Goal: Task Accomplishment & Management: Use online tool/utility

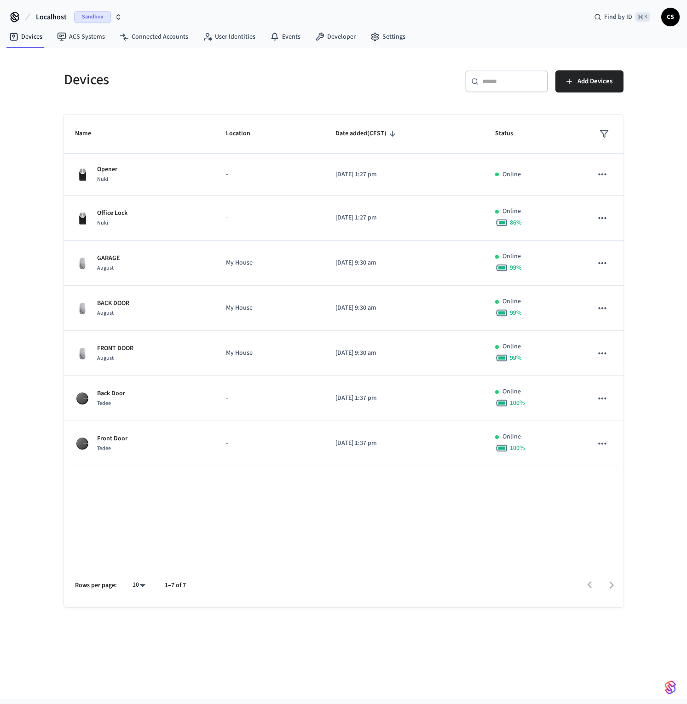
click at [63, 20] on span "Localhost" at bounding box center [51, 16] width 31 height 11
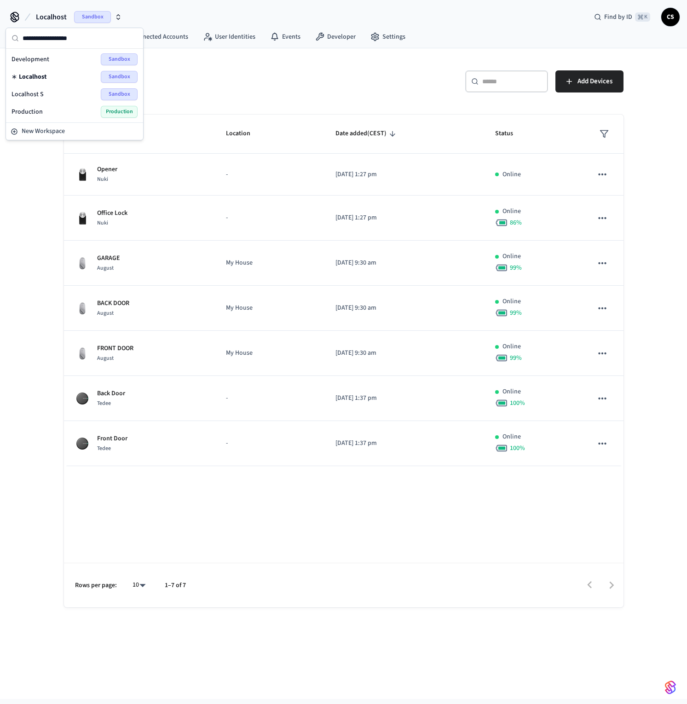
click at [63, 20] on span "Localhost" at bounding box center [51, 16] width 31 height 11
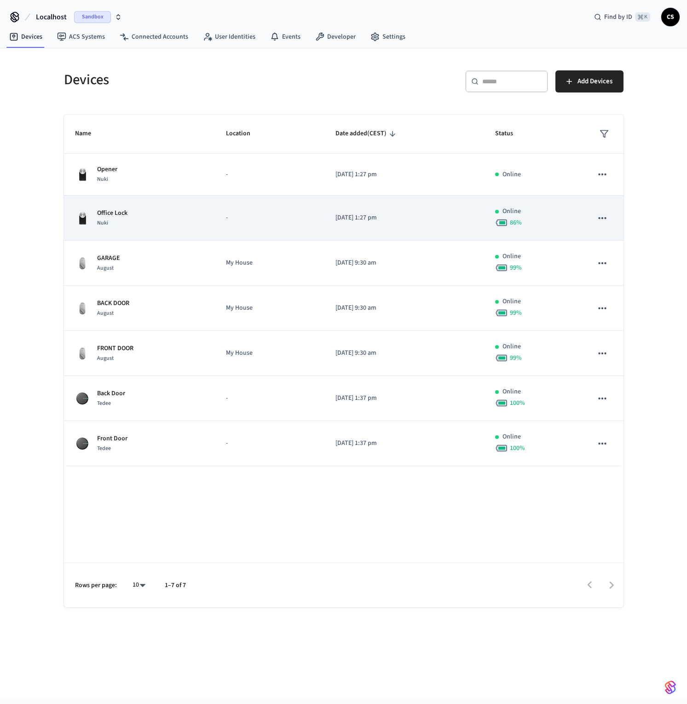
click at [187, 239] on td "Office Lock Nuki" at bounding box center [139, 217] width 151 height 45
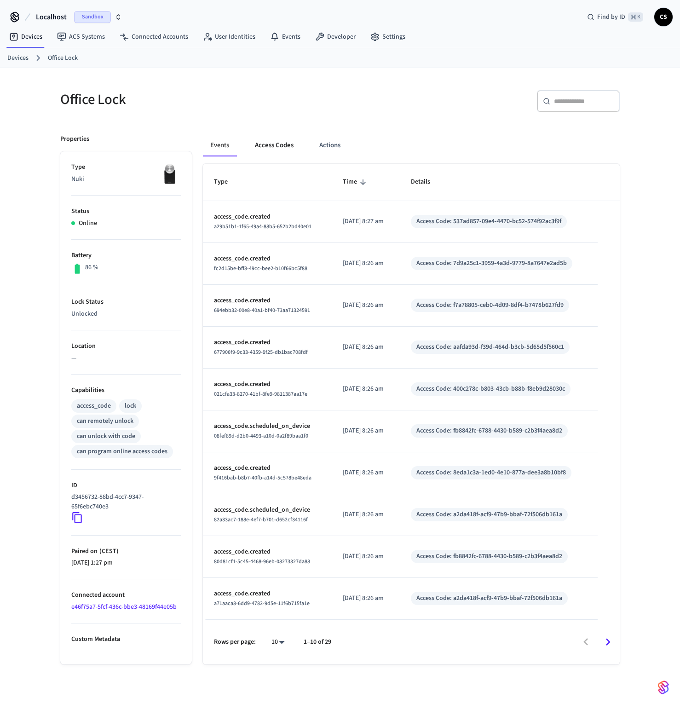
click at [278, 144] on button "Access Codes" at bounding box center [273, 145] width 53 height 22
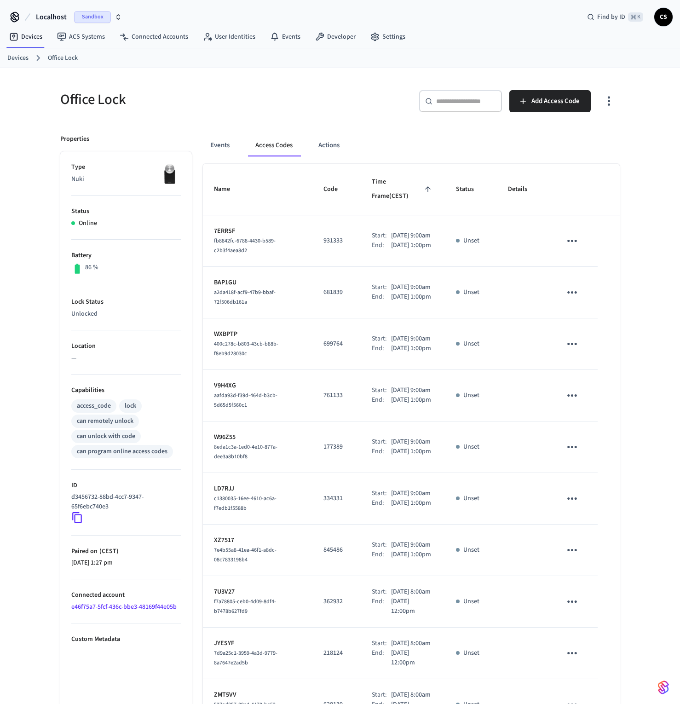
drag, startPoint x: 379, startPoint y: 287, endPoint x: 402, endPoint y: 287, distance: 23.0
click at [402, 287] on div "Start: Aug 13th 2025 9:00am" at bounding box center [403, 287] width 62 height 10
click at [405, 287] on p "Aug 13th 2025 9:00am" at bounding box center [411, 287] width 40 height 10
drag, startPoint x: 405, startPoint y: 290, endPoint x: 378, endPoint y: 292, distance: 26.7
click at [378, 292] on div "Start: Aug 13th 2025 9:00am" at bounding box center [403, 287] width 62 height 10
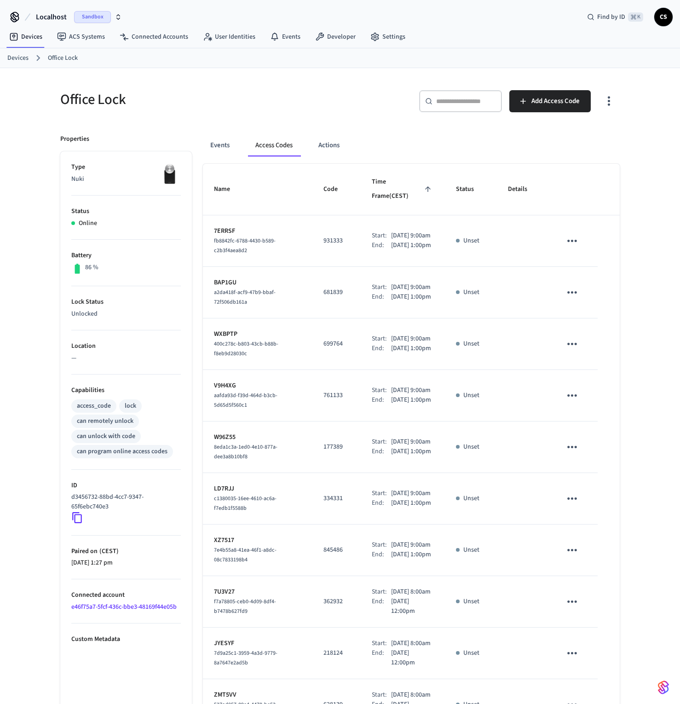
click at [372, 294] on div "End:" at bounding box center [381, 297] width 19 height 10
drag, startPoint x: 379, startPoint y: 290, endPoint x: 387, endPoint y: 290, distance: 8.3
click at [387, 290] on div "Start: Aug 13th 2025 9:00am" at bounding box center [403, 287] width 62 height 10
click at [417, 283] on p "Aug 13th 2025 9:00am" at bounding box center [411, 287] width 40 height 10
drag, startPoint x: 400, startPoint y: 288, endPoint x: 380, endPoint y: 290, distance: 19.9
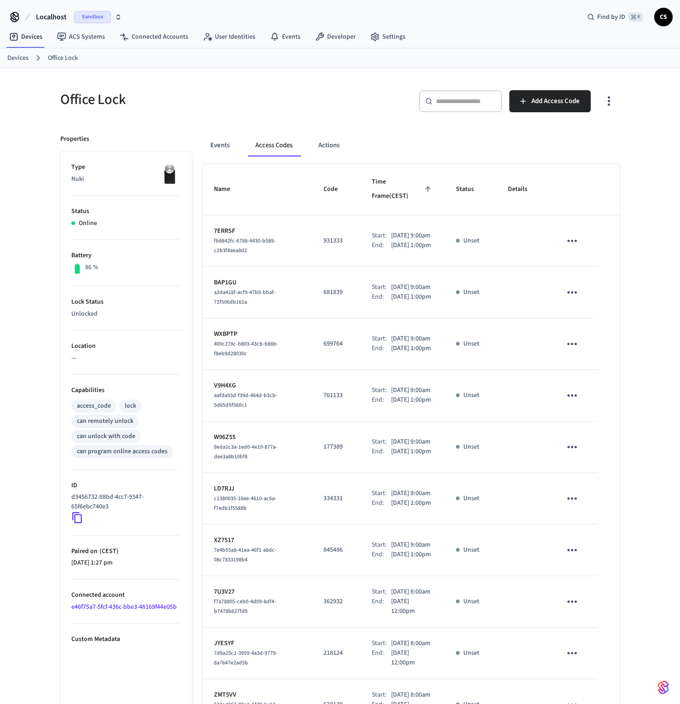
click at [391, 290] on p "Aug 13th 2025 9:00am" at bounding box center [411, 287] width 40 height 10
click at [312, 271] on td "681839" at bounding box center [336, 293] width 48 height 52
drag, startPoint x: 242, startPoint y: 282, endPoint x: 213, endPoint y: 284, distance: 29.1
click at [213, 284] on td "BAP1GU a2da418f-acf9-47b9-bbaf-72f506db161a" at bounding box center [257, 293] width 109 height 52
copy p "BAP1GU"
